Goal: Task Accomplishment & Management: Manage account settings

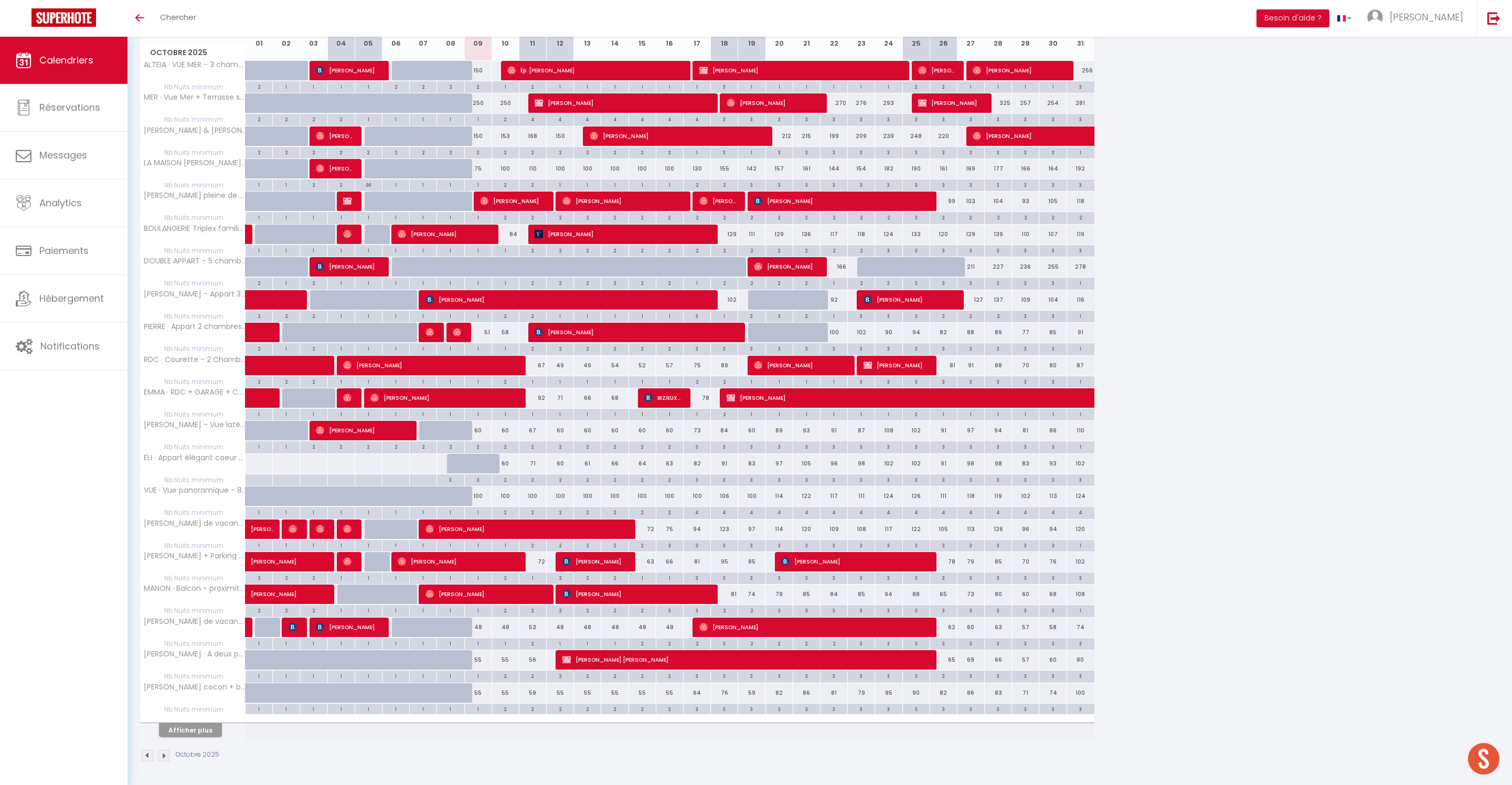
scroll to position [231, 0]
click at [222, 723] on button "Afficher plus" at bounding box center [191, 730] width 63 height 14
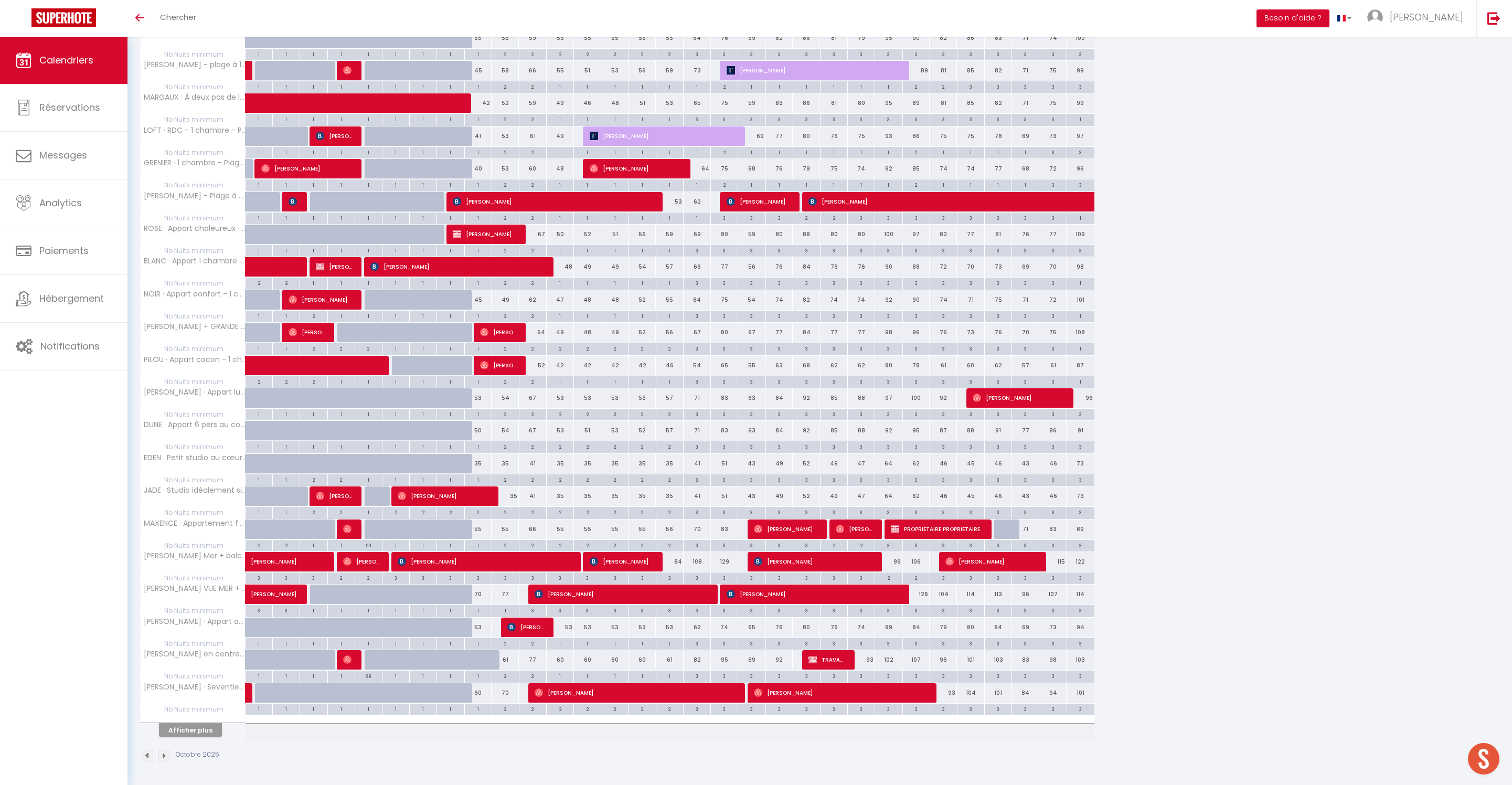
scroll to position [934, 0]
click at [211, 723] on button "Afficher plus" at bounding box center [191, 730] width 63 height 14
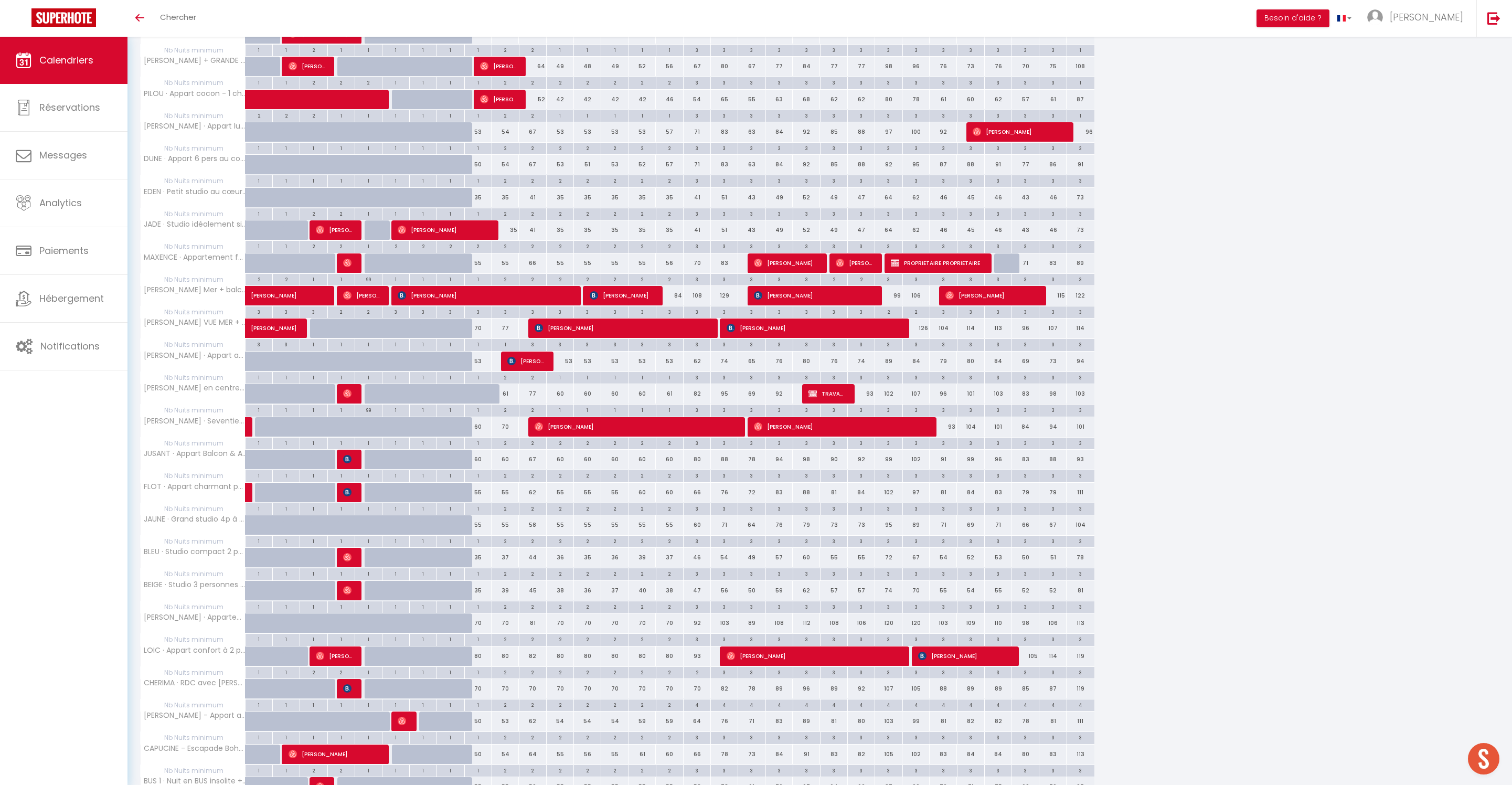
scroll to position [1078, 0]
click at [512, 415] on div "2" at bounding box center [505, 409] width 27 height 10
type input "2"
type input "Ven 10 Octobre 2025"
type input "Sam 11 Octobre 2025"
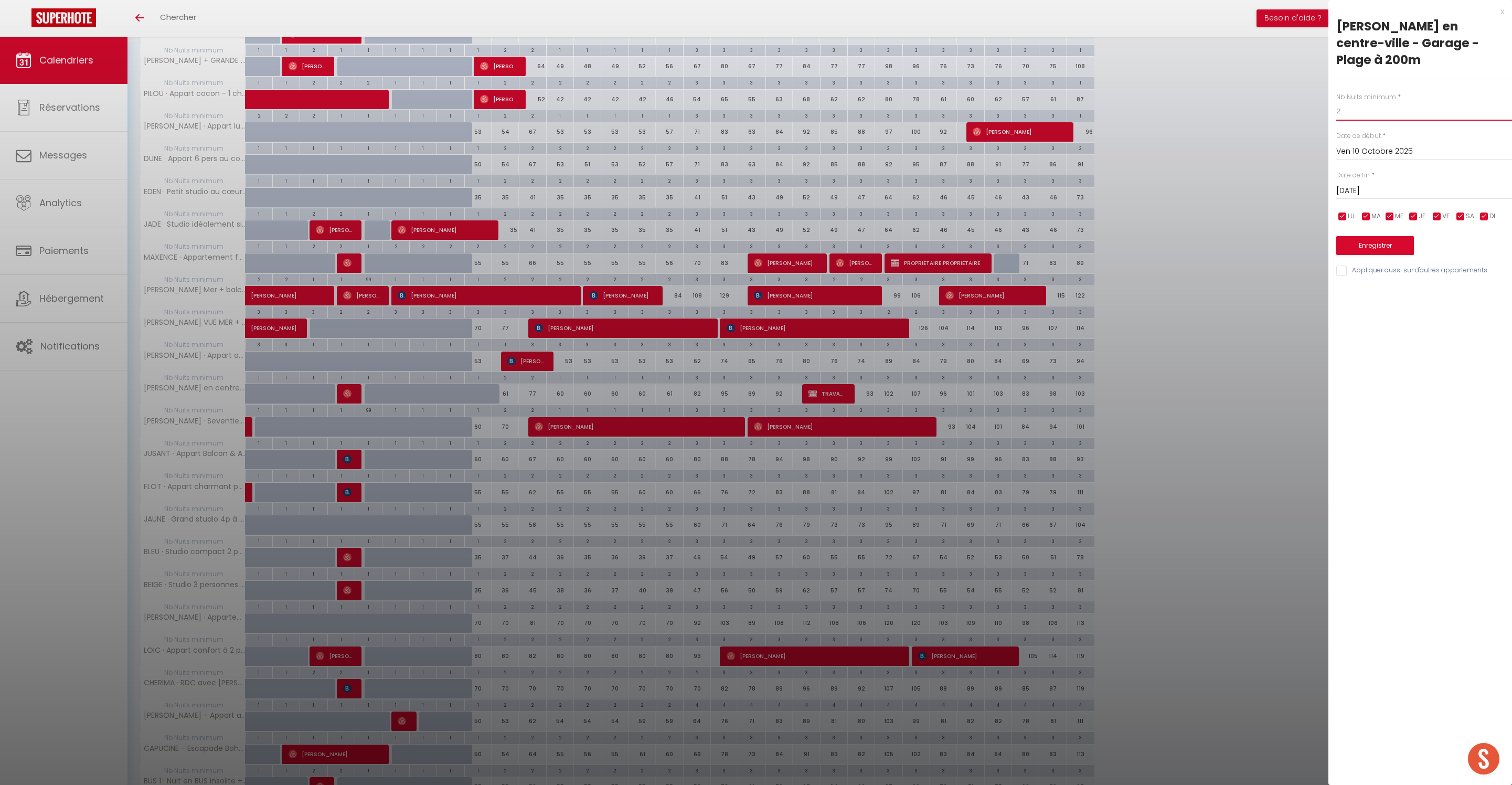
click at [1367, 121] on input "2" at bounding box center [1424, 111] width 175 height 19
type input "&"
type input "1"
click at [1380, 255] on button "Enregistrer" at bounding box center [1374, 245] width 77 height 19
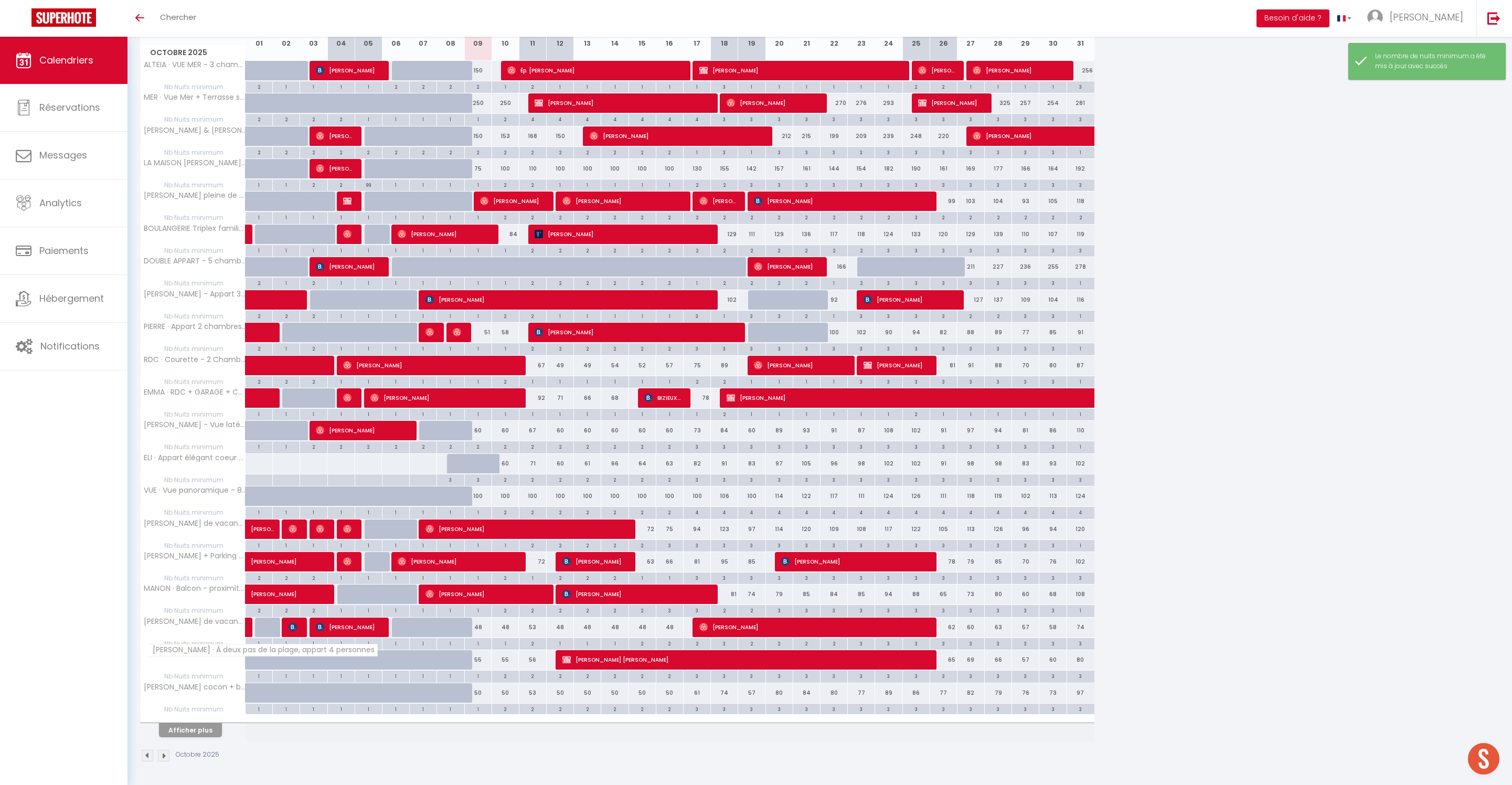
scroll to position [231, 0]
click at [213, 723] on button "Afficher plus" at bounding box center [191, 730] width 63 height 14
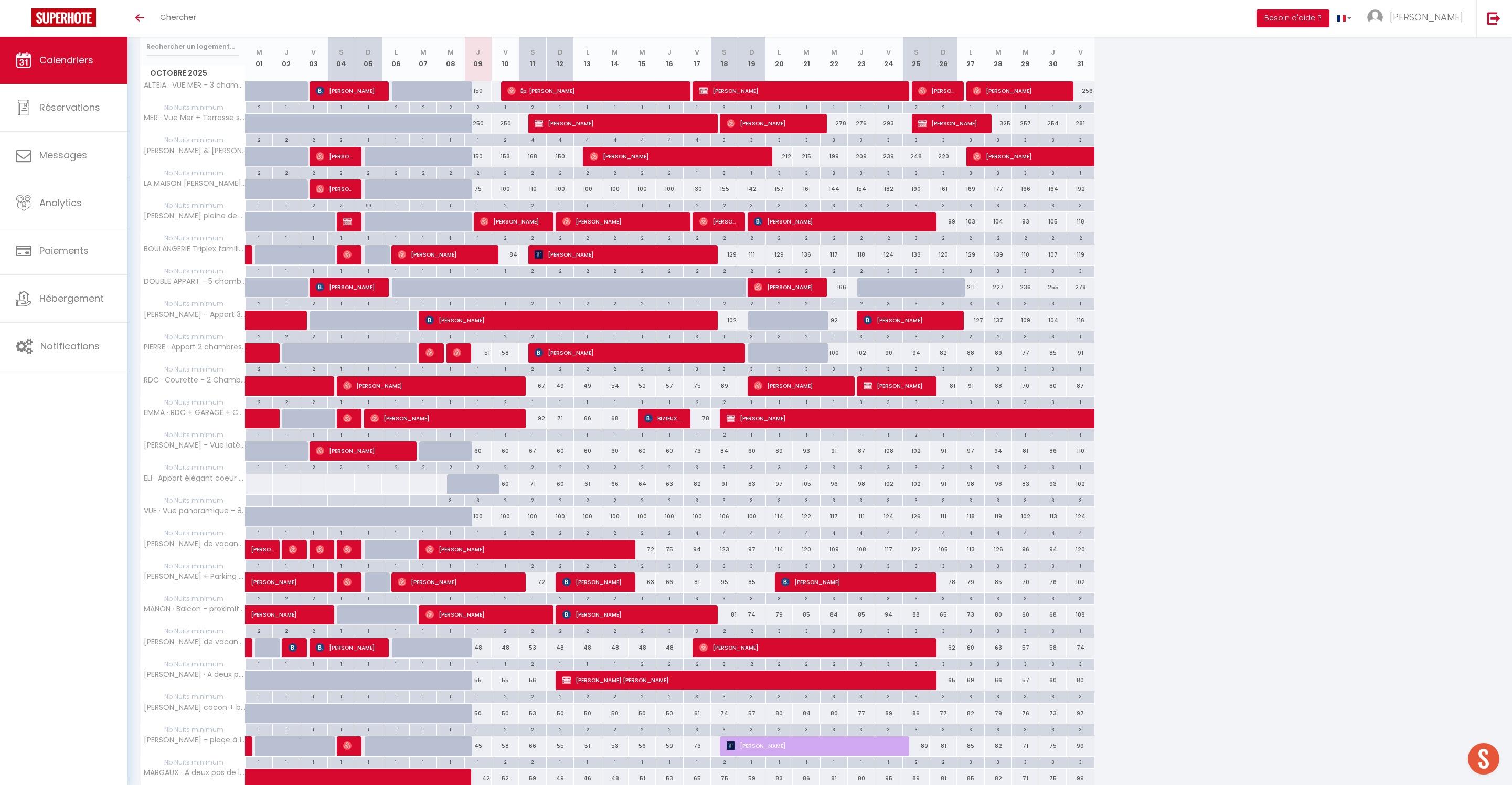
scroll to position [250, 0]
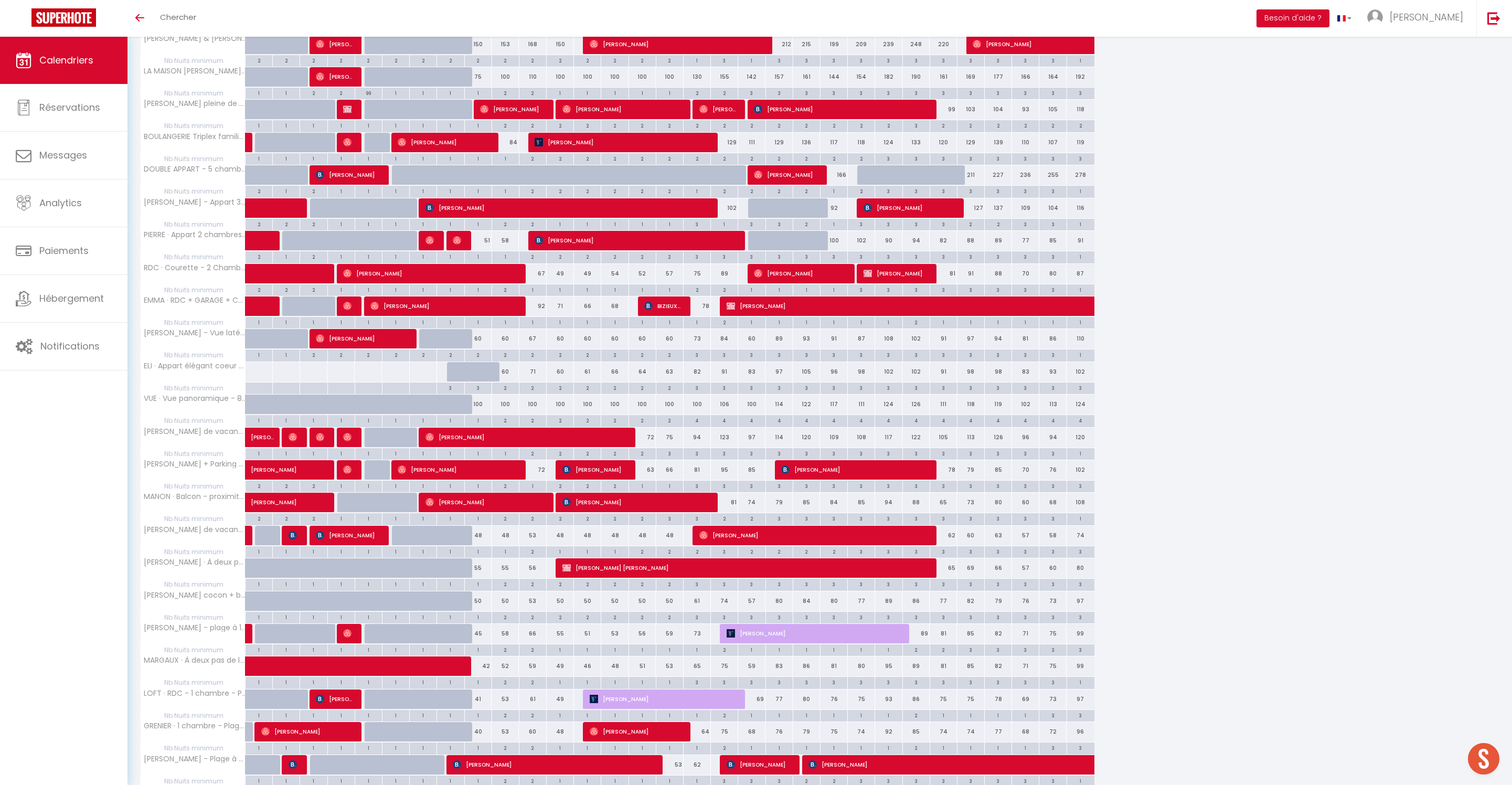
click at [484, 359] on div "2" at bounding box center [478, 354] width 27 height 10
type input "2"
type input "Jeu 09 Octobre 2025"
type input "Ven 10 Octobre 2025"
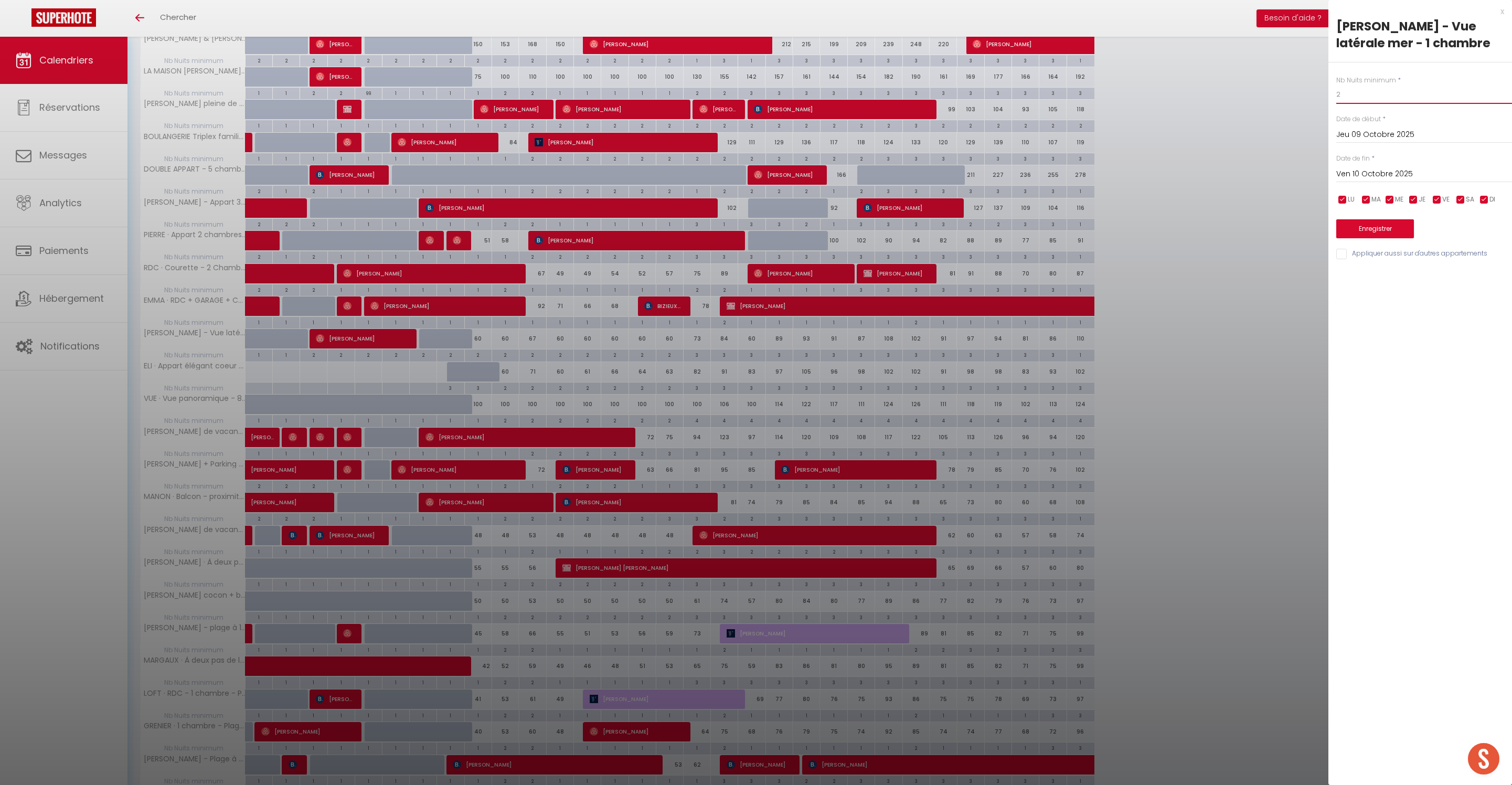
click at [1360, 104] on input "2" at bounding box center [1424, 95] width 175 height 19
type input "1"
click at [1390, 181] on input "Ven 10 Octobre 2025" at bounding box center [1424, 174] width 175 height 14
click at [1479, 265] on span "11" at bounding box center [1481, 255] width 23 height 21
type input "Sam 11 Octobre 2025"
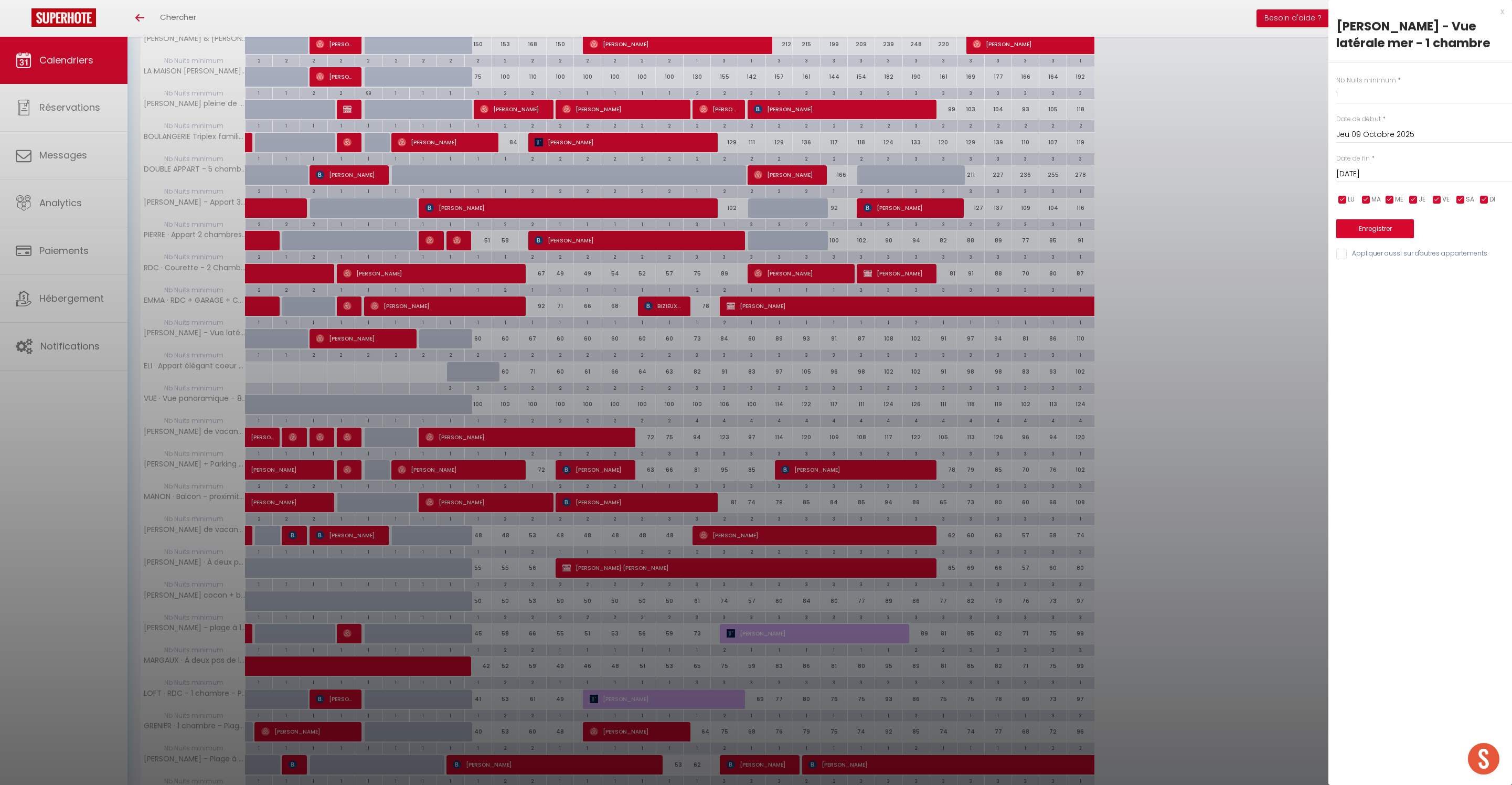
click at [1395, 238] on button "Enregistrer" at bounding box center [1374, 229] width 77 height 19
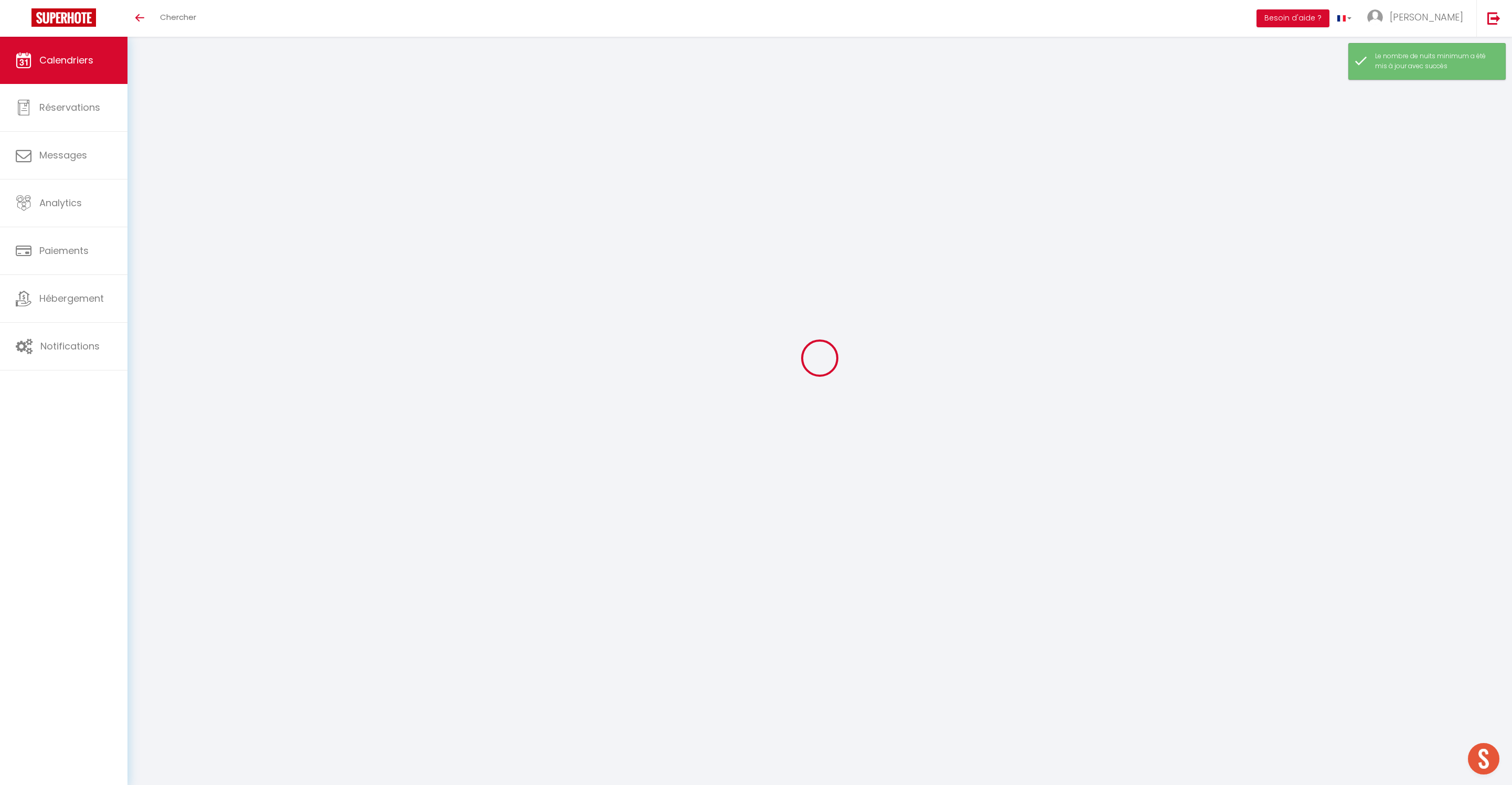
scroll to position [37, 0]
